Goal: Task Accomplishment & Management: Manage account settings

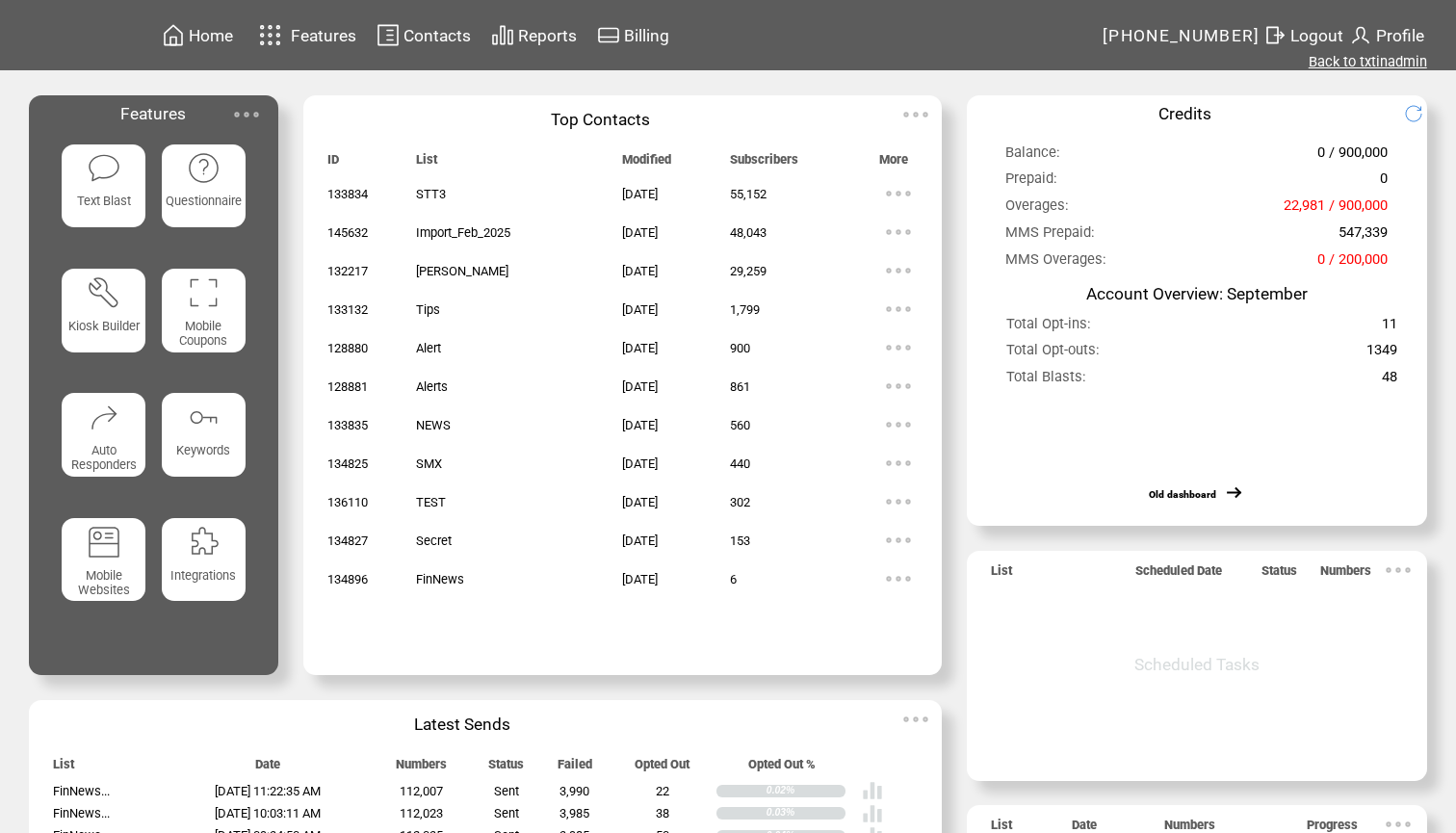
click at [1341, 65] on link "Back to txtinadmin" at bounding box center [1367, 61] width 118 height 17
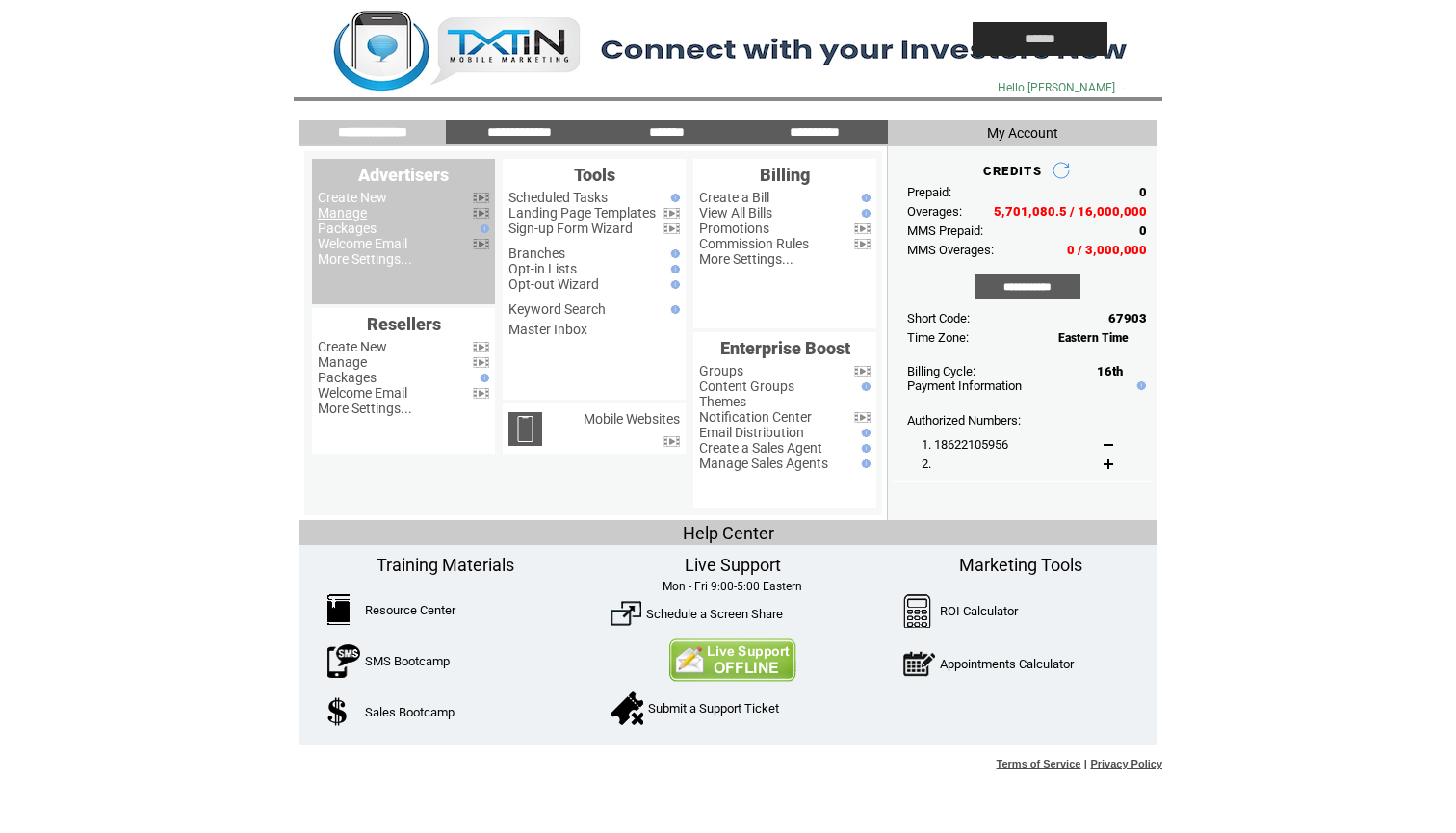
click at [356, 214] on link "Manage" at bounding box center [342, 212] width 49 height 15
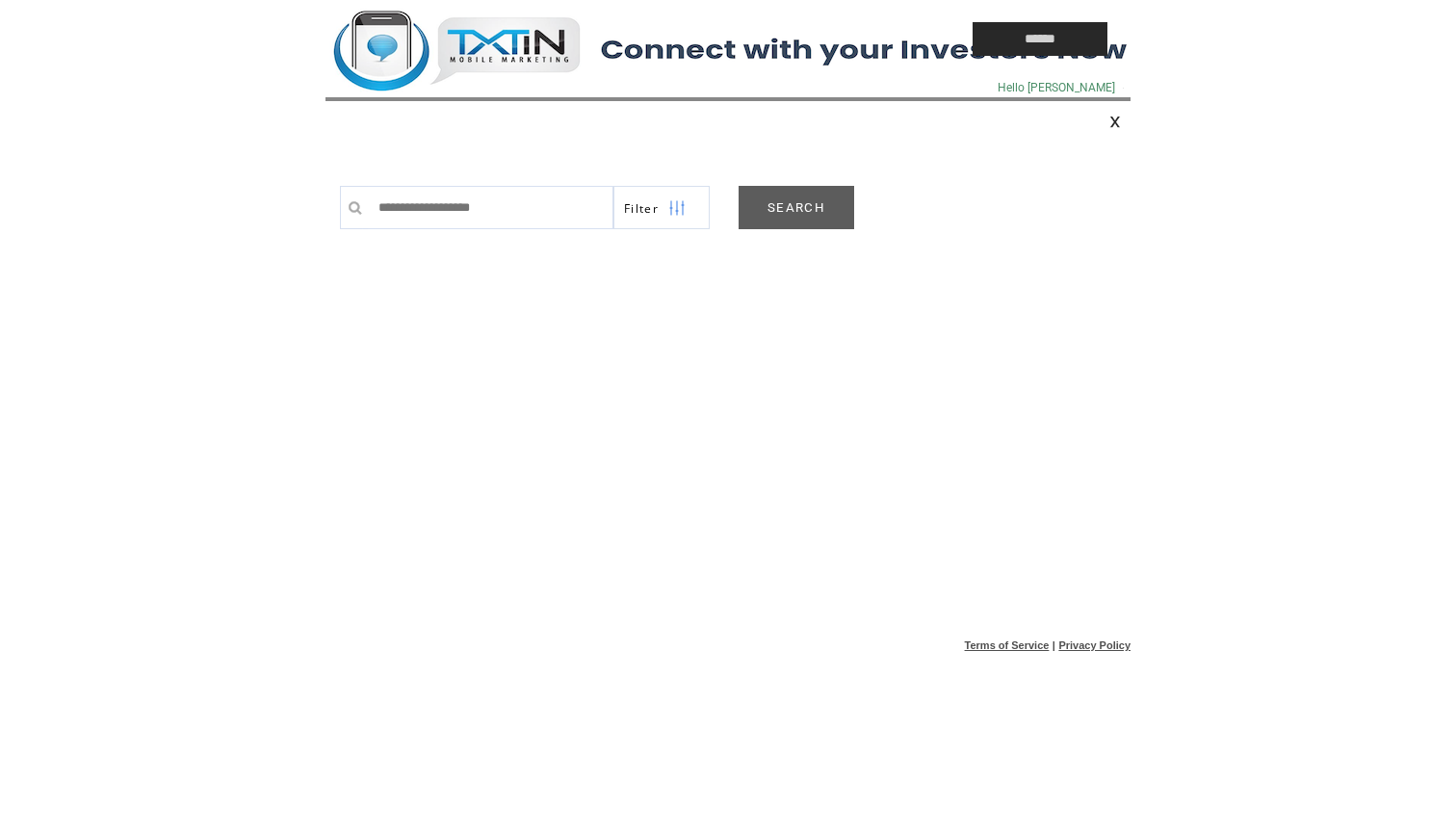
click at [794, 201] on link "SEARCH" at bounding box center [796, 208] width 115 height 44
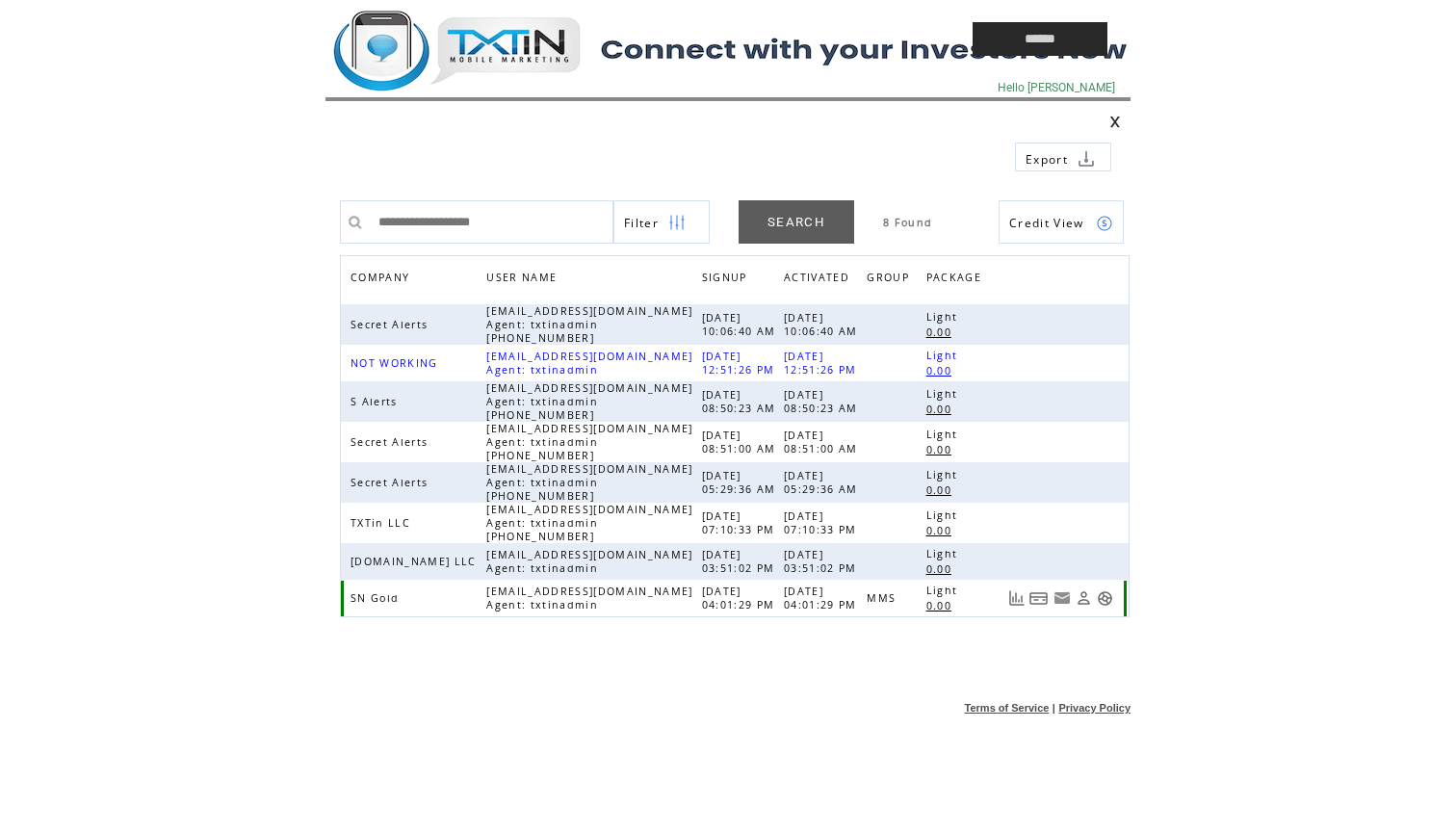
click at [1103, 595] on link at bounding box center [1104, 598] width 16 height 16
